Goal: Information Seeking & Learning: Learn about a topic

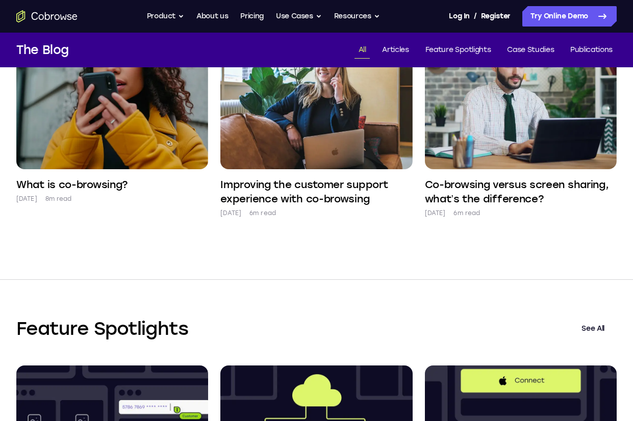
scroll to position [308, 0]
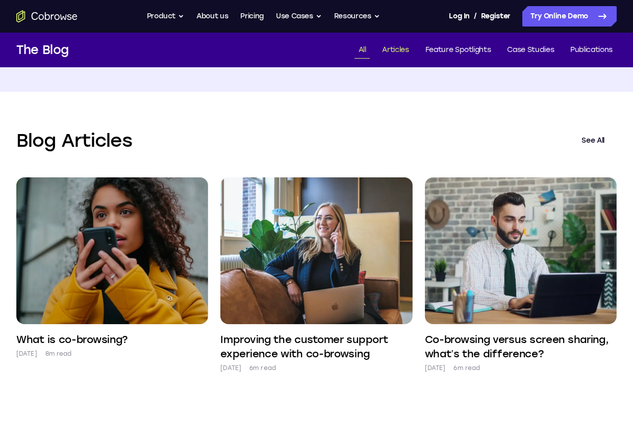
click at [400, 50] on link "Articles" at bounding box center [395, 50] width 35 height 17
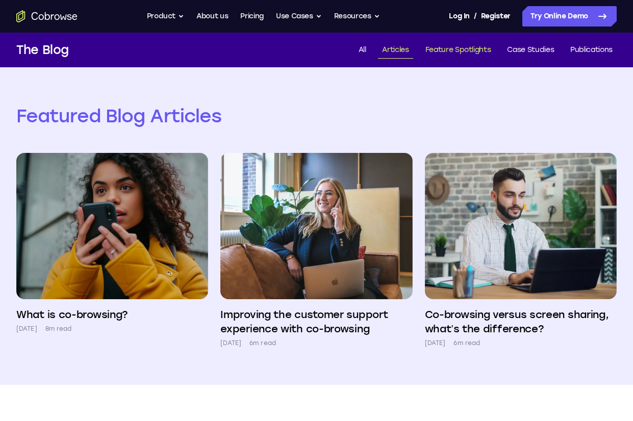
click at [455, 46] on link "Feature Spotlights" at bounding box center [458, 50] width 74 height 17
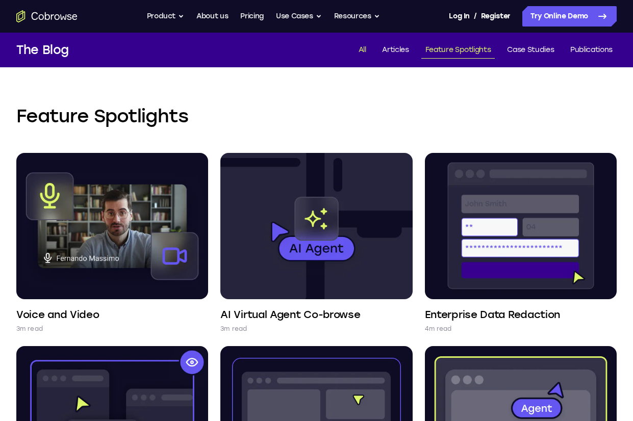
click at [360, 48] on link "All" at bounding box center [362, 50] width 16 height 17
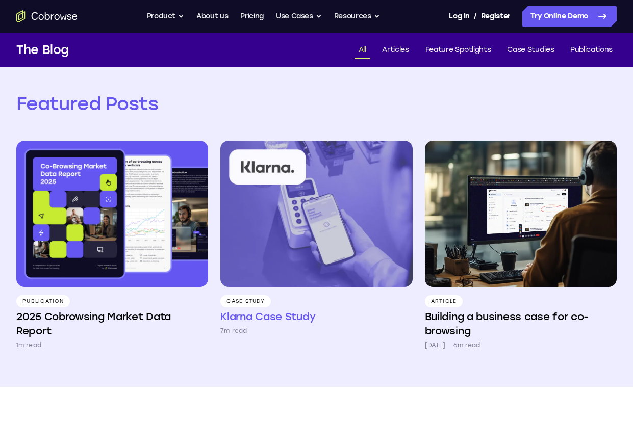
scroll to position [12, 0]
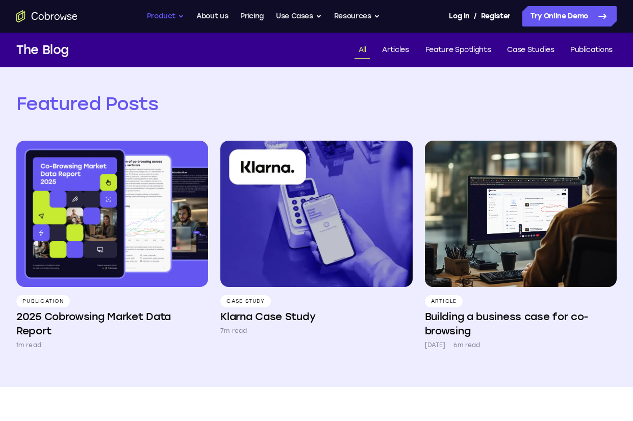
click at [174, 17] on button "Product" at bounding box center [166, 16] width 38 height 20
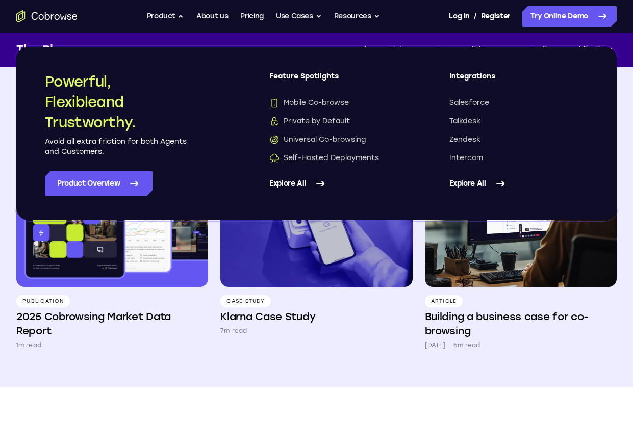
click at [356, 341] on div "Case Study Klarna Case Study 7m read" at bounding box center [316, 246] width 192 height 210
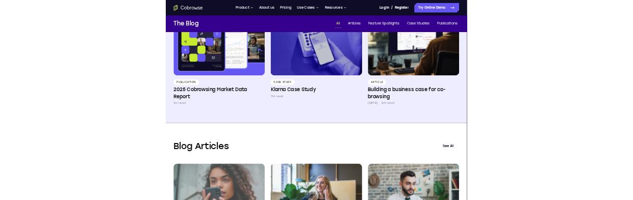
scroll to position [653, 0]
